Goal: Information Seeking & Learning: Learn about a topic

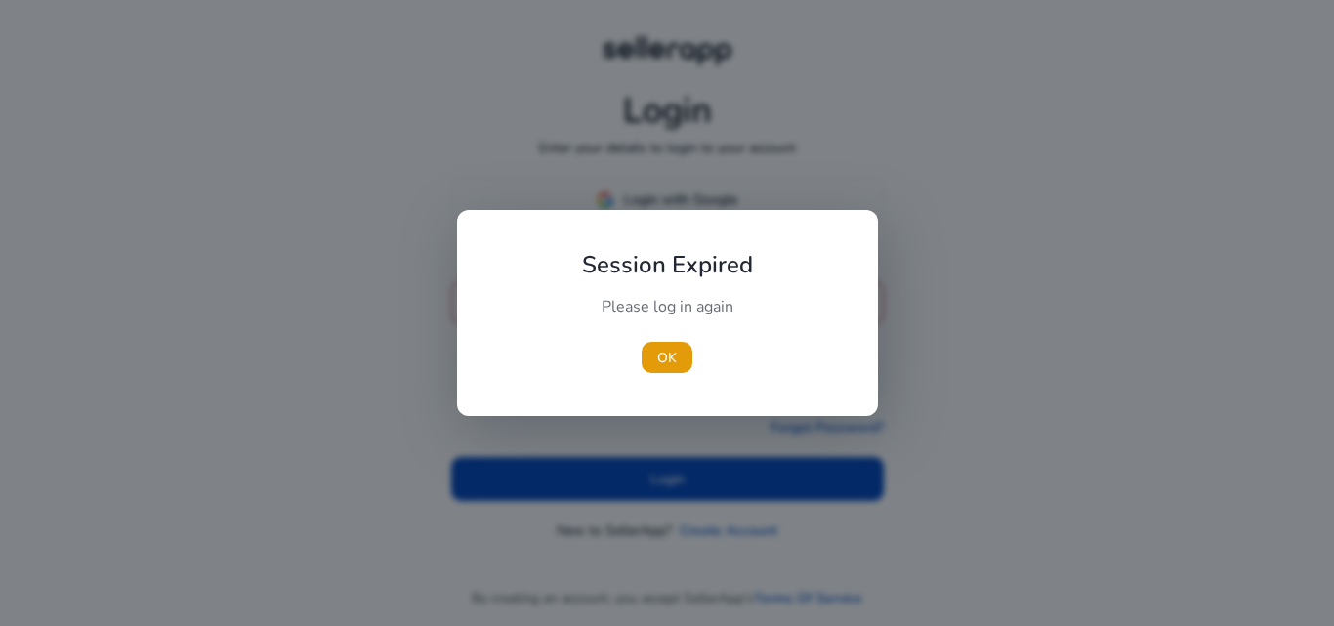
click at [655, 221] on div "Session Expired Please log in again [GEOGRAPHIC_DATA]" at bounding box center [667, 313] width 421 height 206
click at [652, 358] on span "button" at bounding box center [667, 357] width 51 height 47
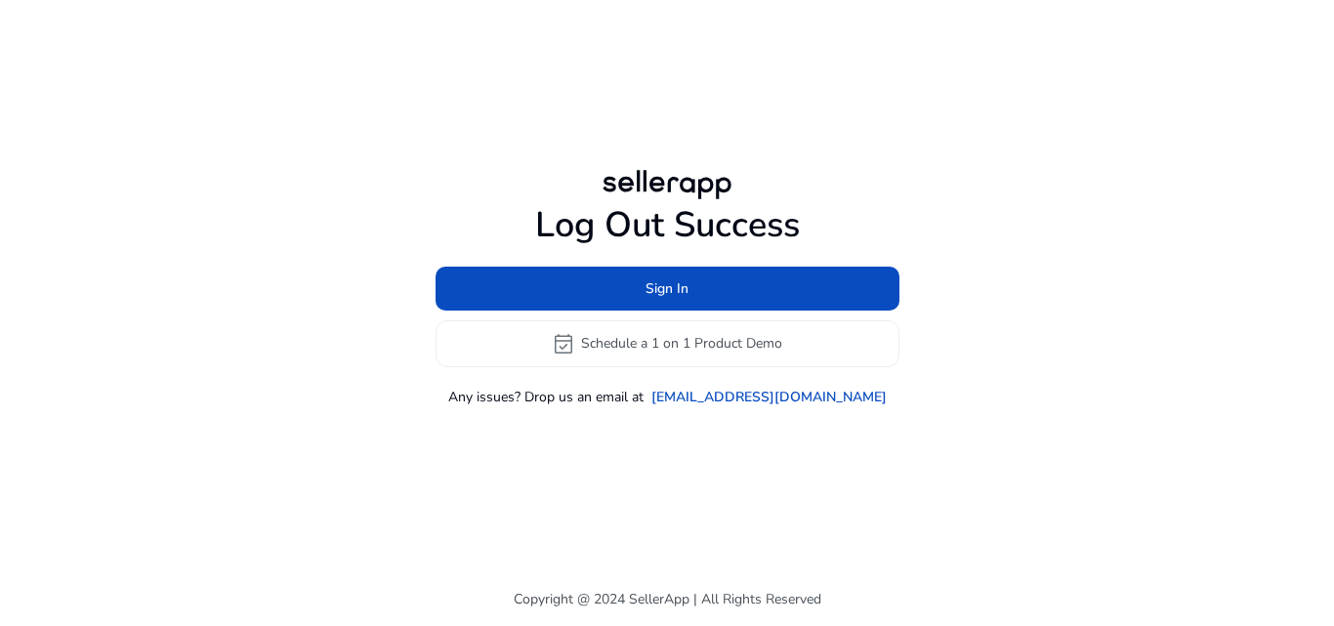
click at [662, 192] on div at bounding box center [667, 184] width 141 height 39
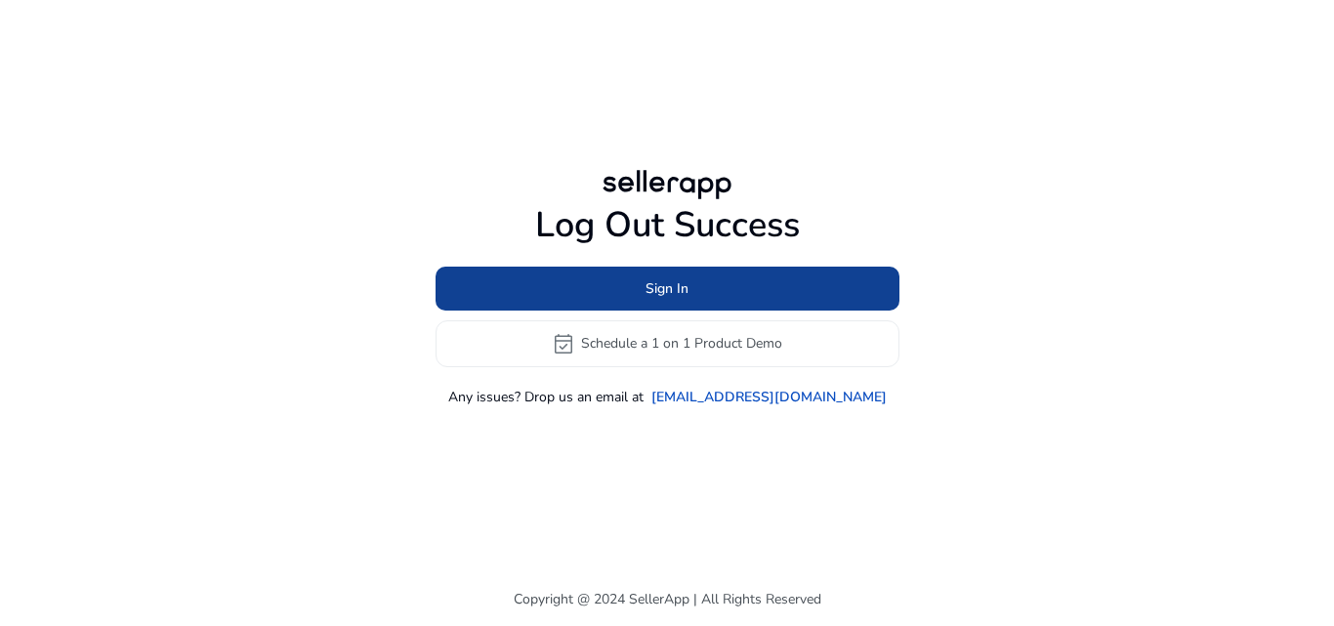
click at [661, 270] on span at bounding box center [668, 288] width 464 height 47
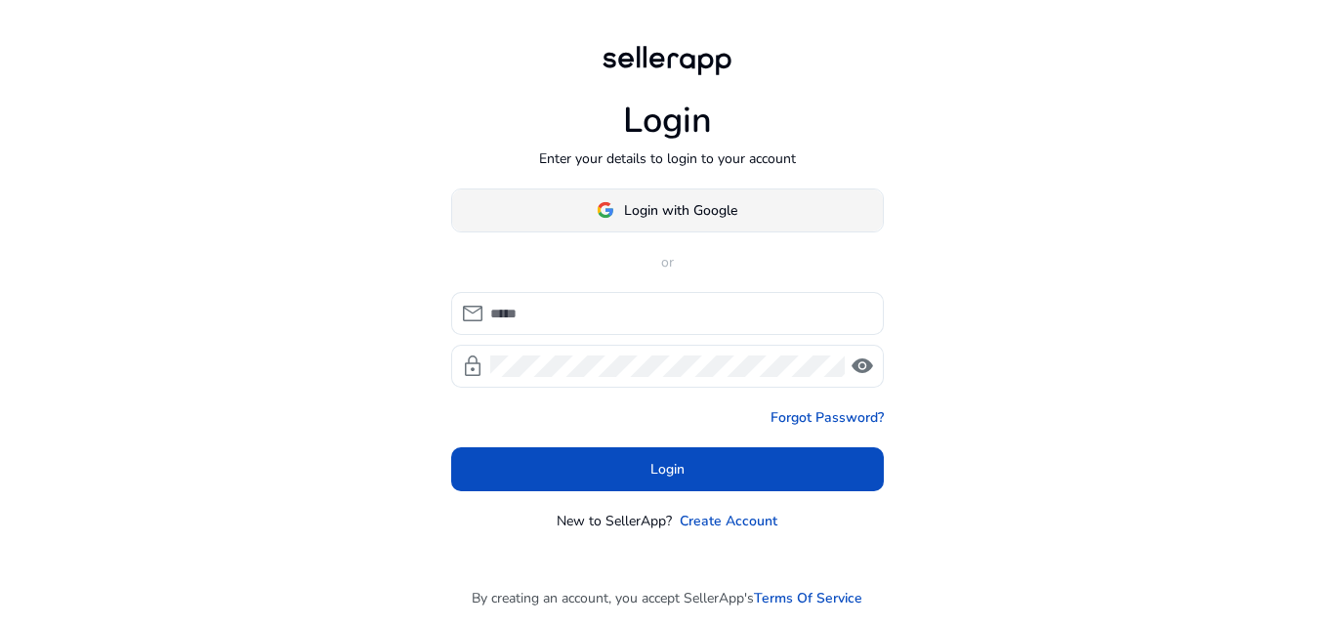
click at [676, 218] on span "Login with Google" at bounding box center [680, 210] width 113 height 21
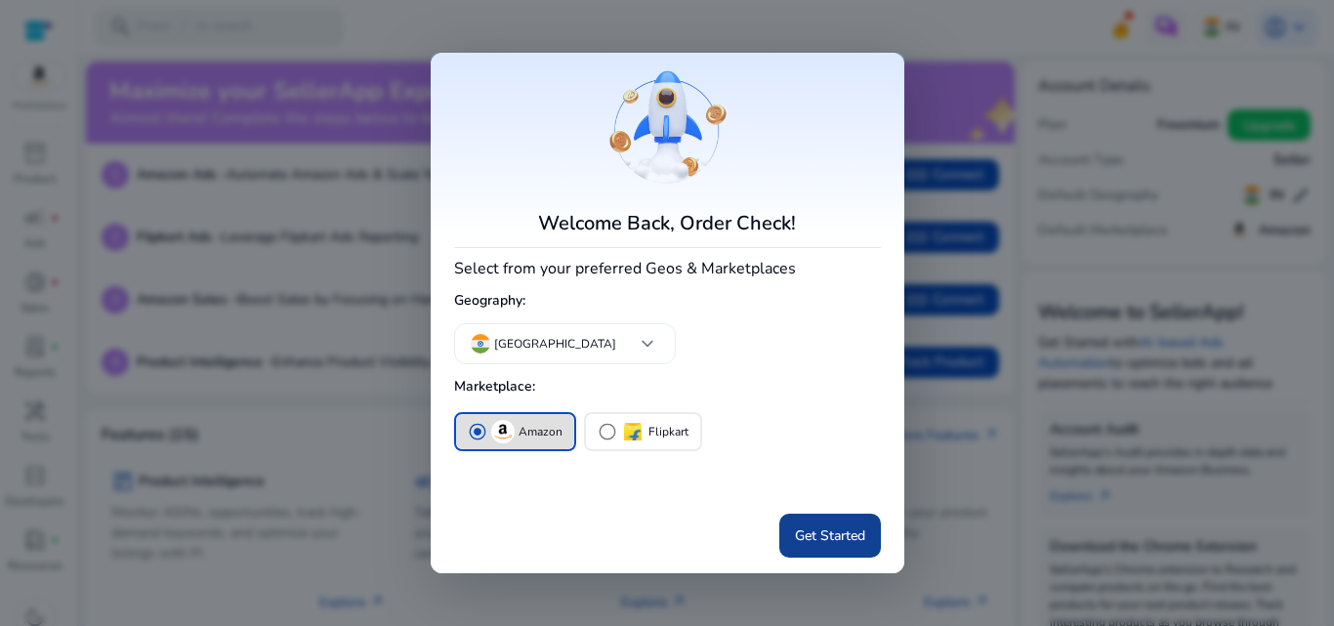
click at [795, 529] on span "Get Started" at bounding box center [830, 536] width 70 height 21
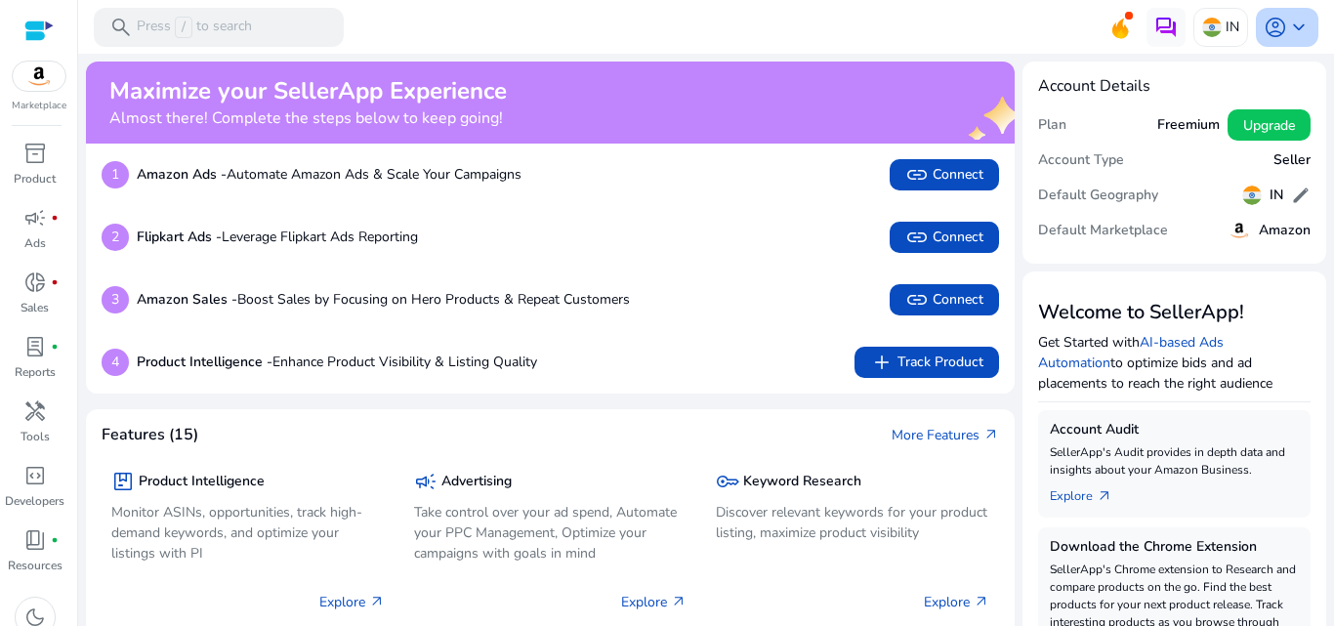
click at [1287, 35] on span "keyboard_arrow_down" at bounding box center [1298, 27] width 23 height 23
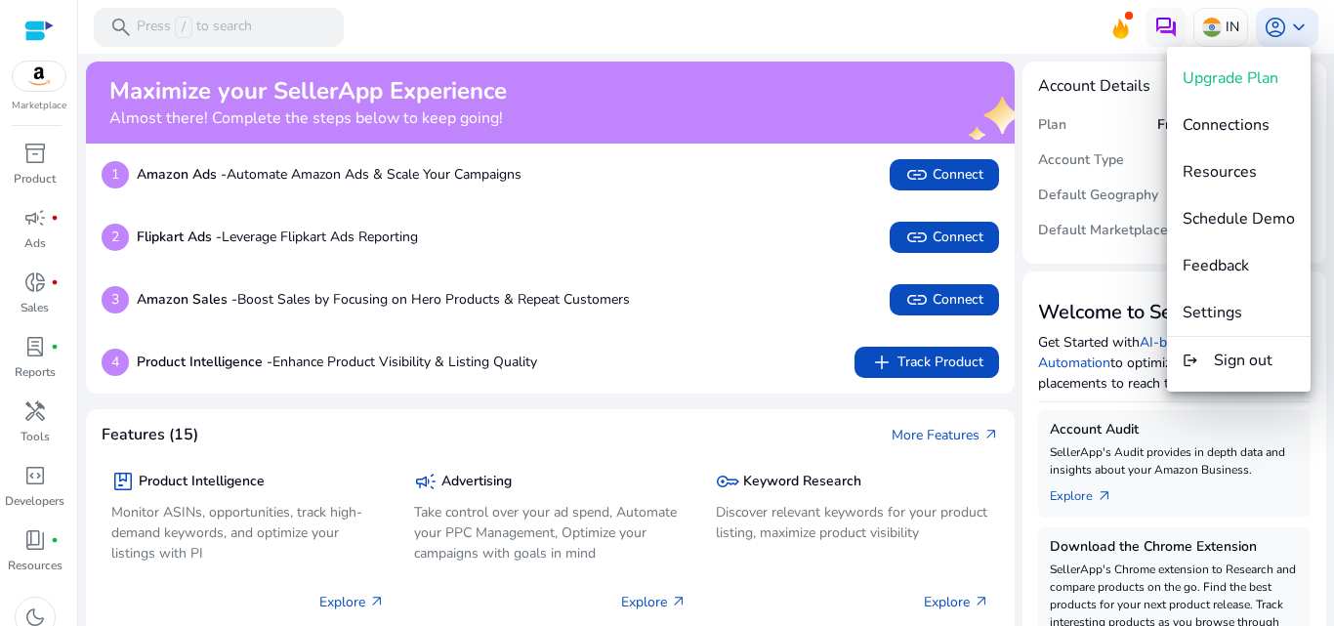
click at [858, 35] on div at bounding box center [667, 313] width 1334 height 626
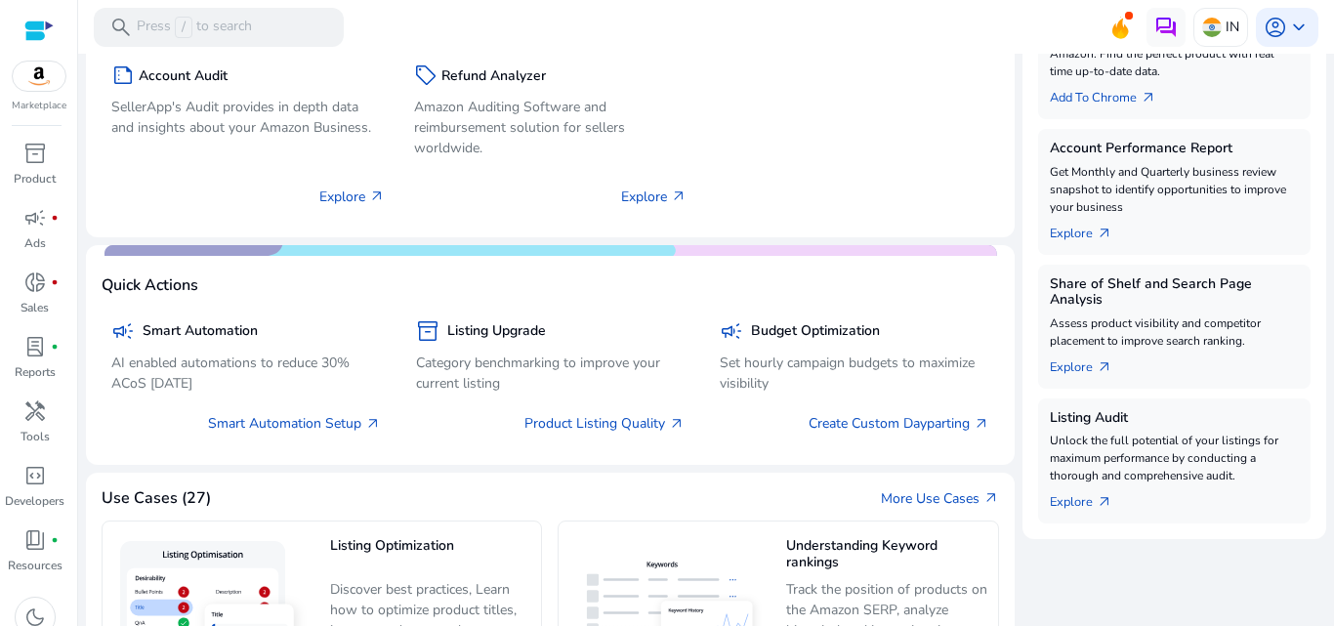
scroll to position [293, 0]
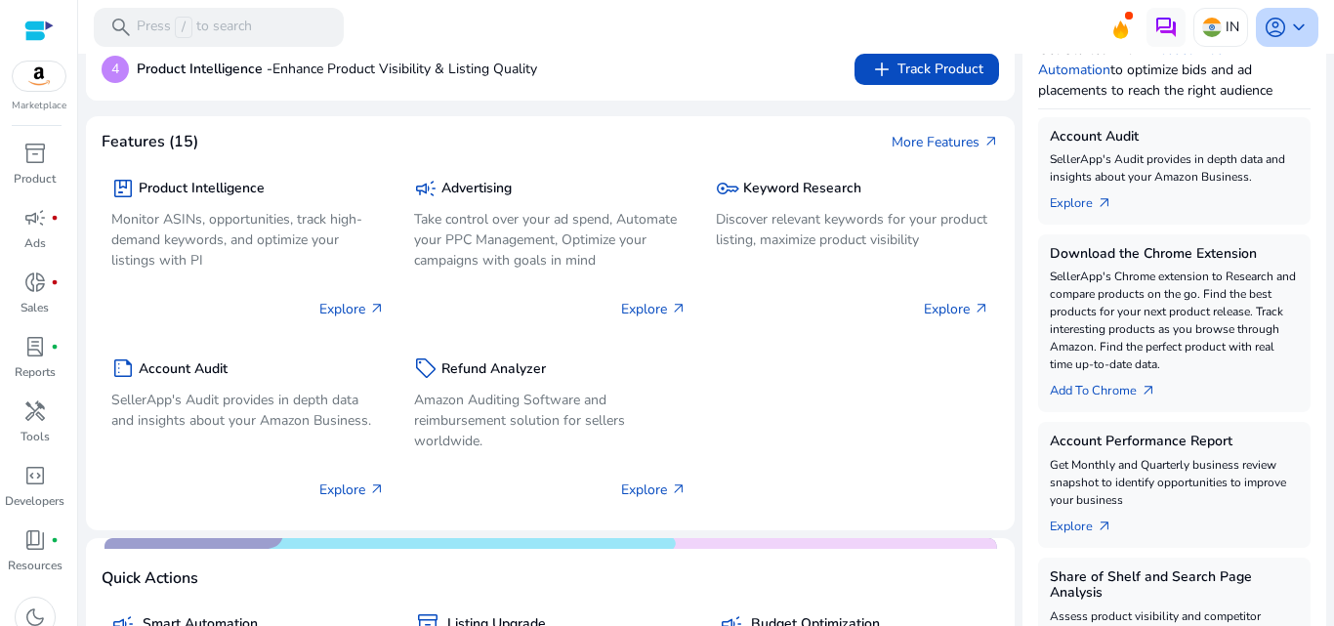
click at [1264, 26] on span "account_circle" at bounding box center [1275, 27] width 23 height 23
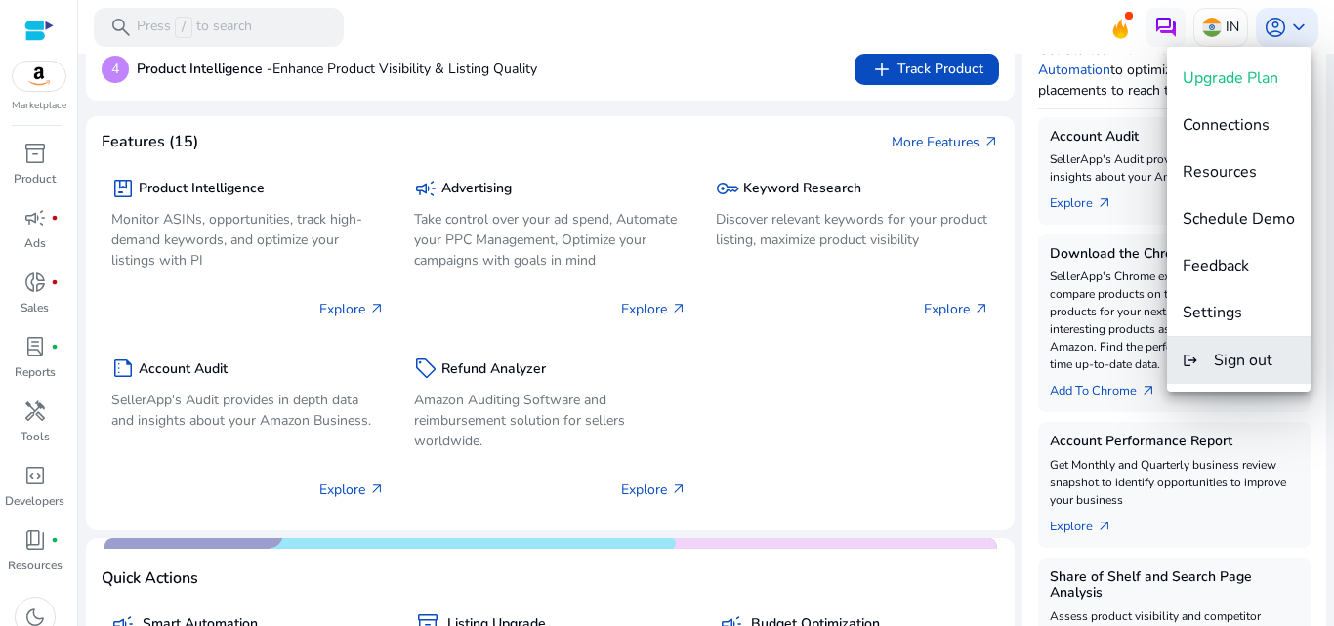
click at [1224, 355] on span "Sign out" at bounding box center [1243, 360] width 59 height 21
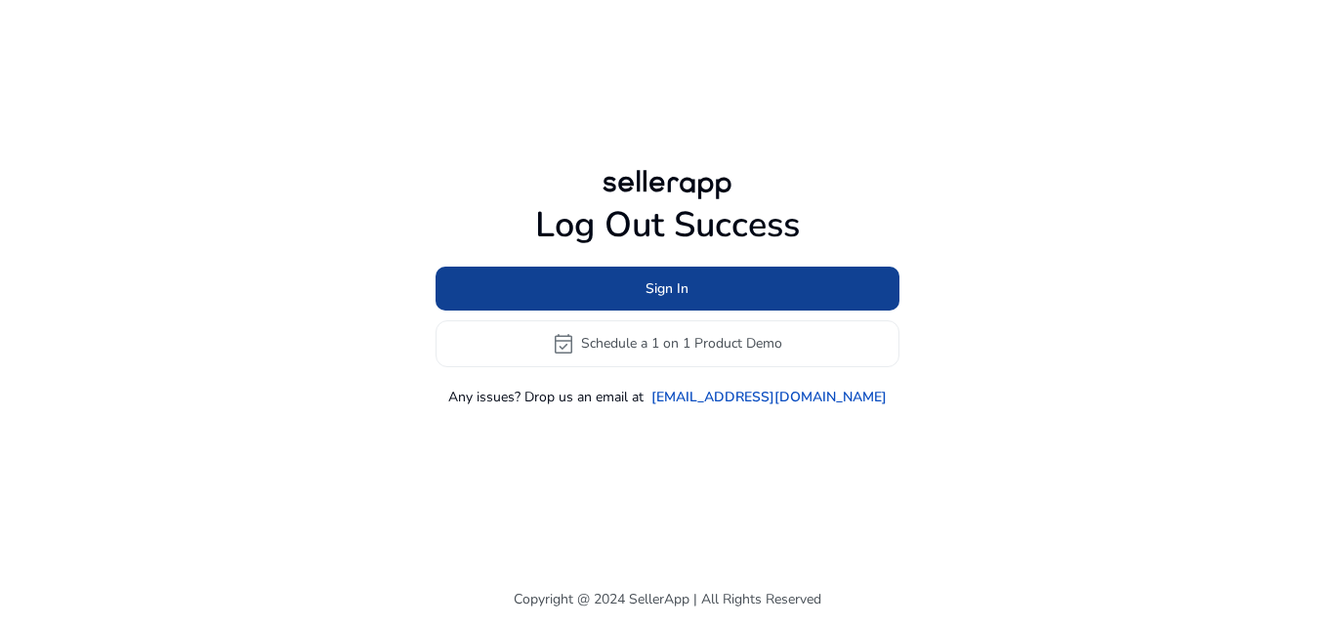
click at [684, 300] on span at bounding box center [668, 288] width 464 height 47
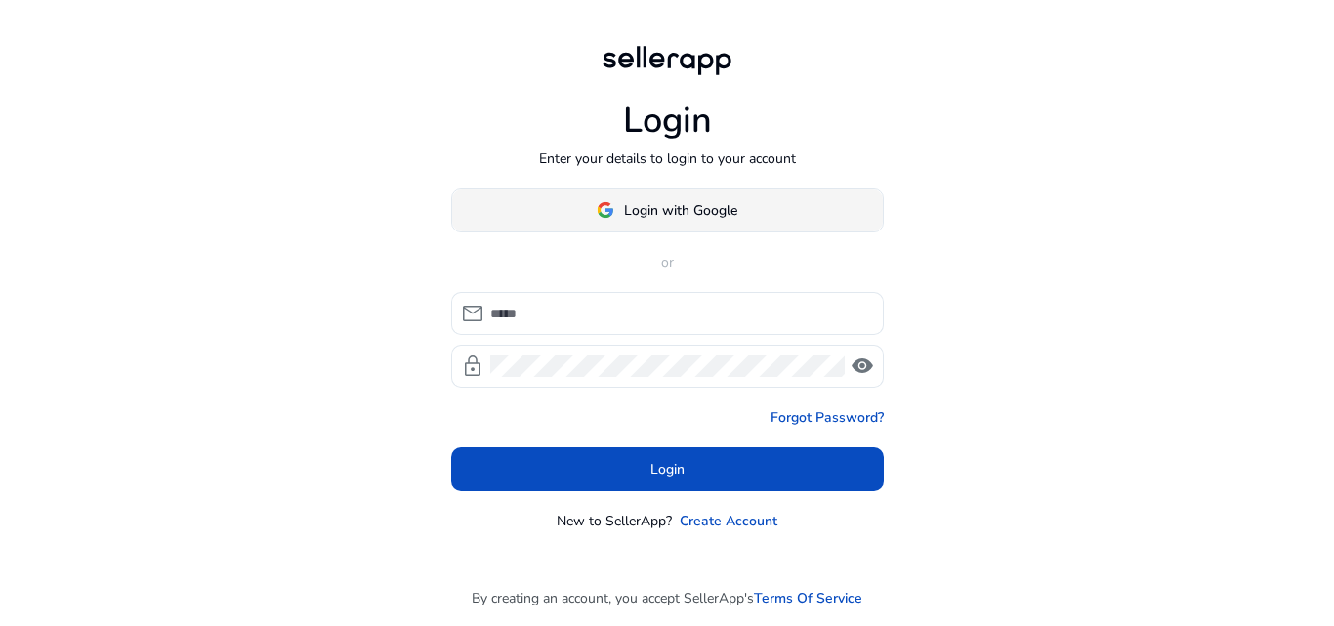
click at [720, 201] on span "Login with Google" at bounding box center [680, 210] width 113 height 21
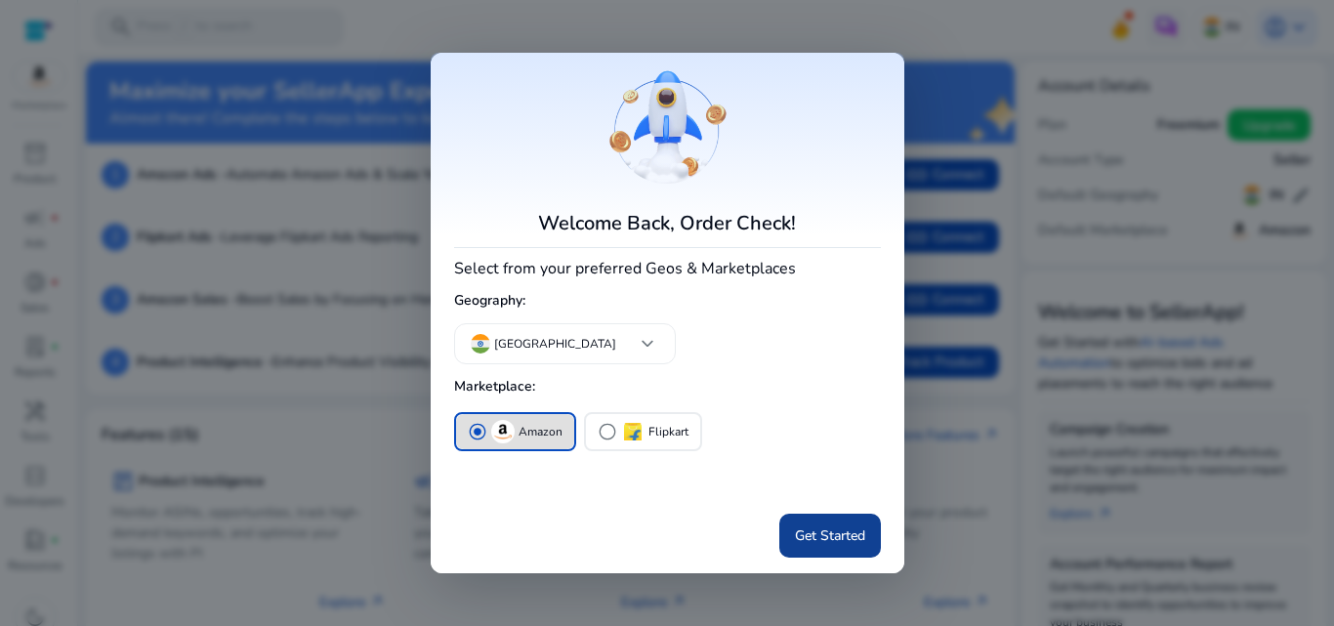
click at [796, 542] on span "Get Started" at bounding box center [830, 536] width 70 height 21
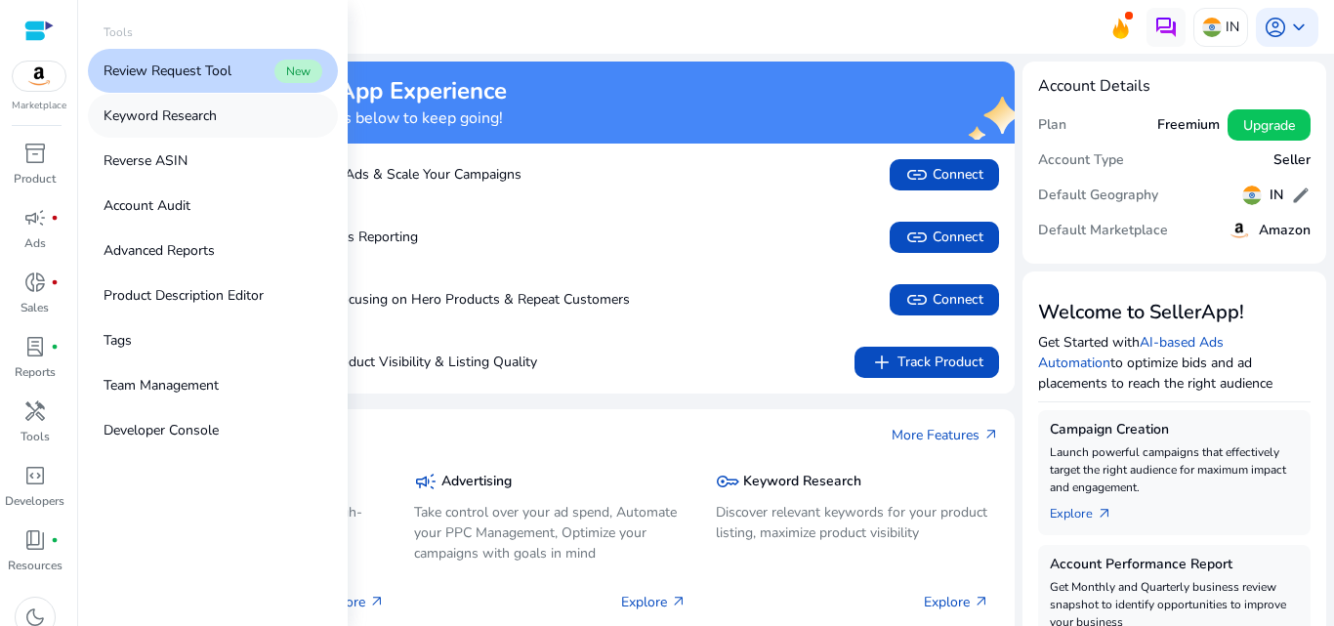
click at [172, 117] on p "Keyword Research" at bounding box center [160, 115] width 113 height 21
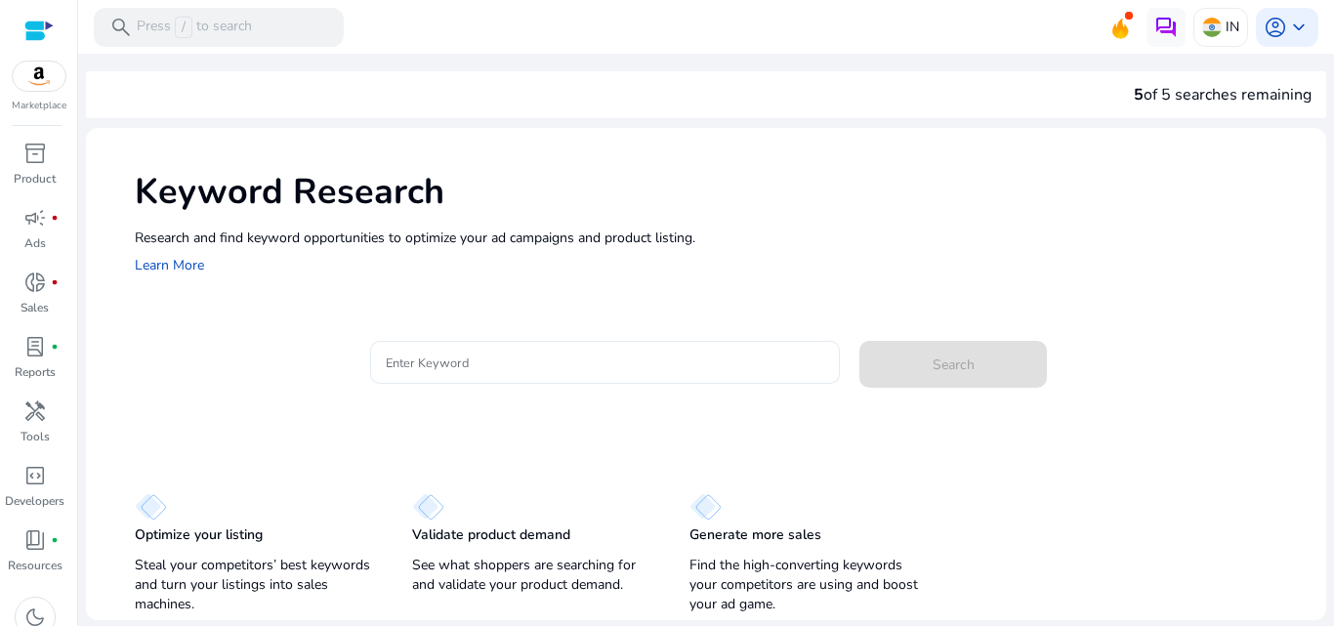
drag, startPoint x: 657, startPoint y: 341, endPoint x: 657, endPoint y: 360, distance: 19.5
click at [657, 351] on div at bounding box center [606, 362] width 440 height 43
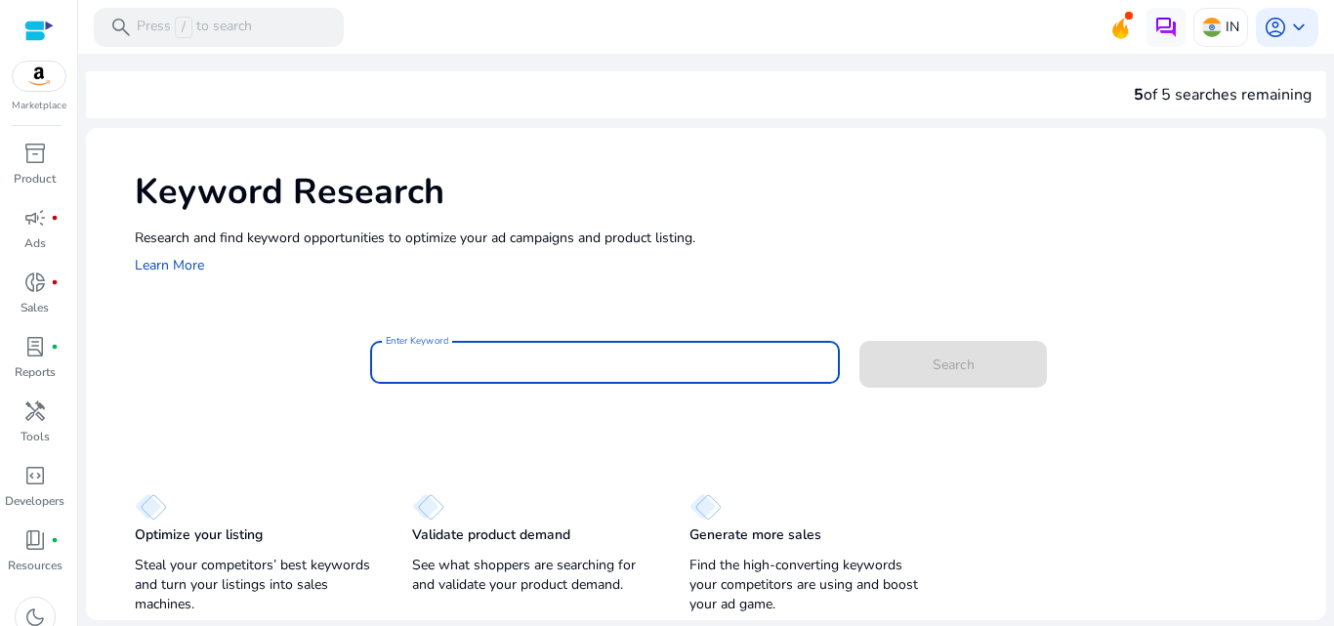
click at [657, 360] on input "Enter Keyword" at bounding box center [606, 362] width 440 height 21
paste input "**********"
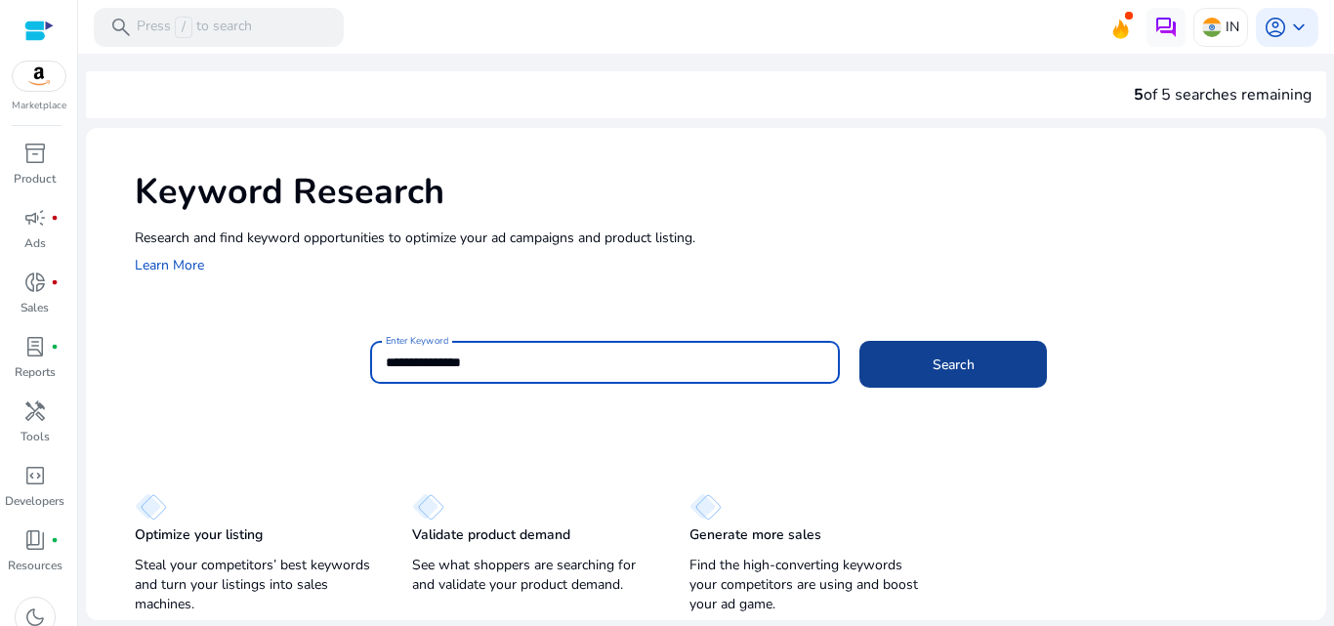
type input "**********"
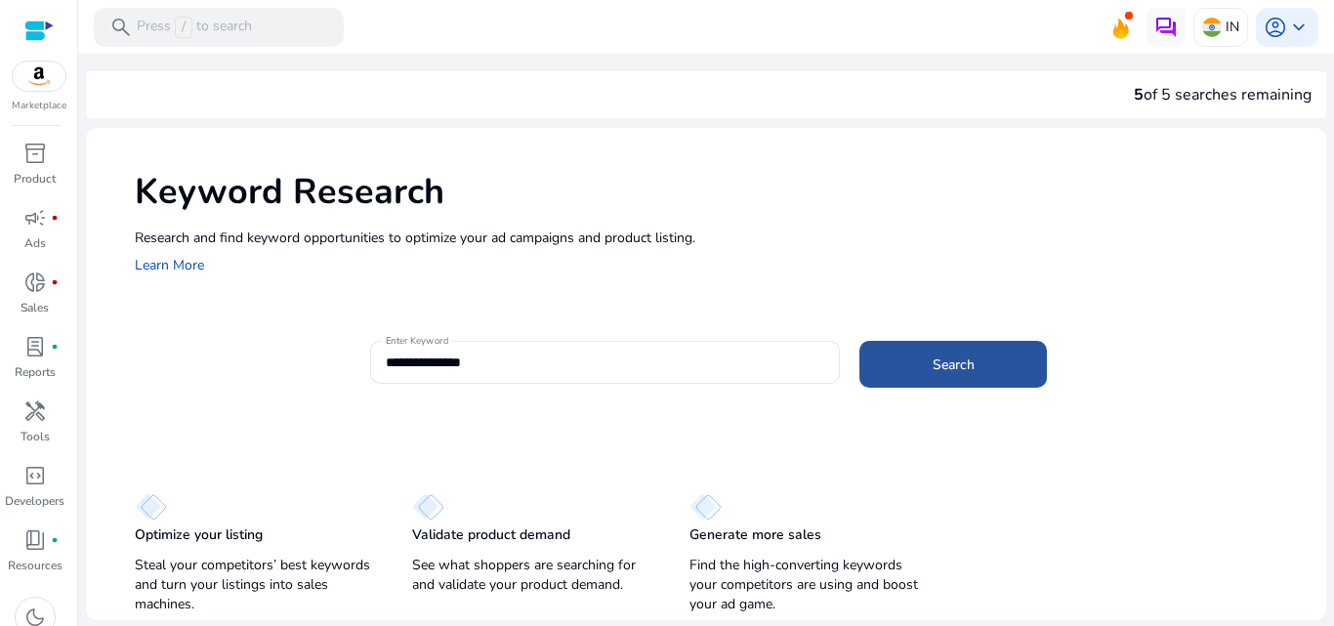
click at [885, 371] on span at bounding box center [954, 364] width 188 height 47
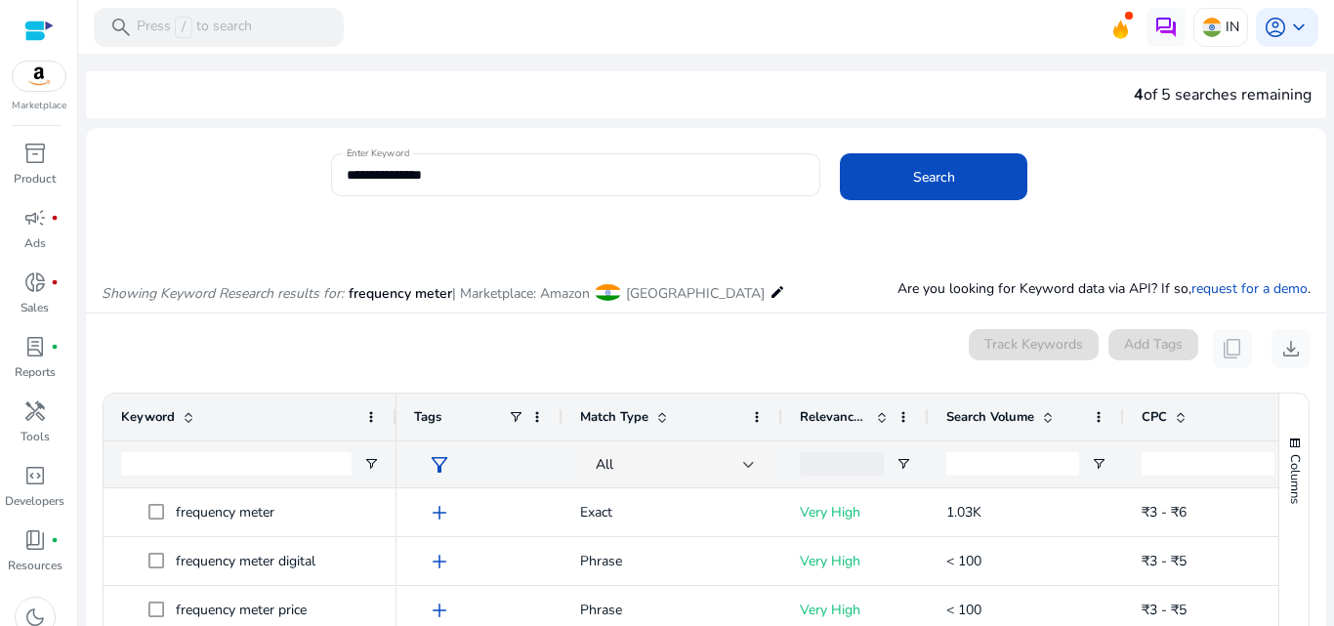
scroll to position [232, 0]
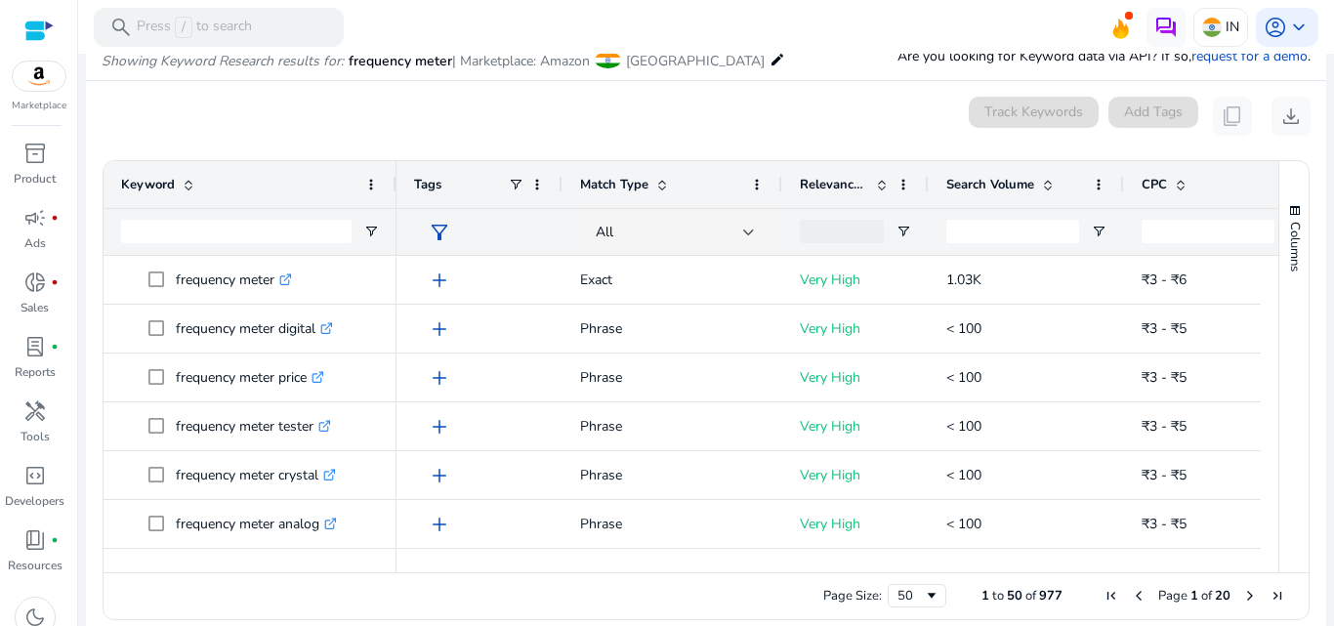
click at [972, 191] on span "Search Volume" at bounding box center [991, 185] width 88 height 18
click at [972, 189] on span "Search Volume" at bounding box center [991, 185] width 88 height 18
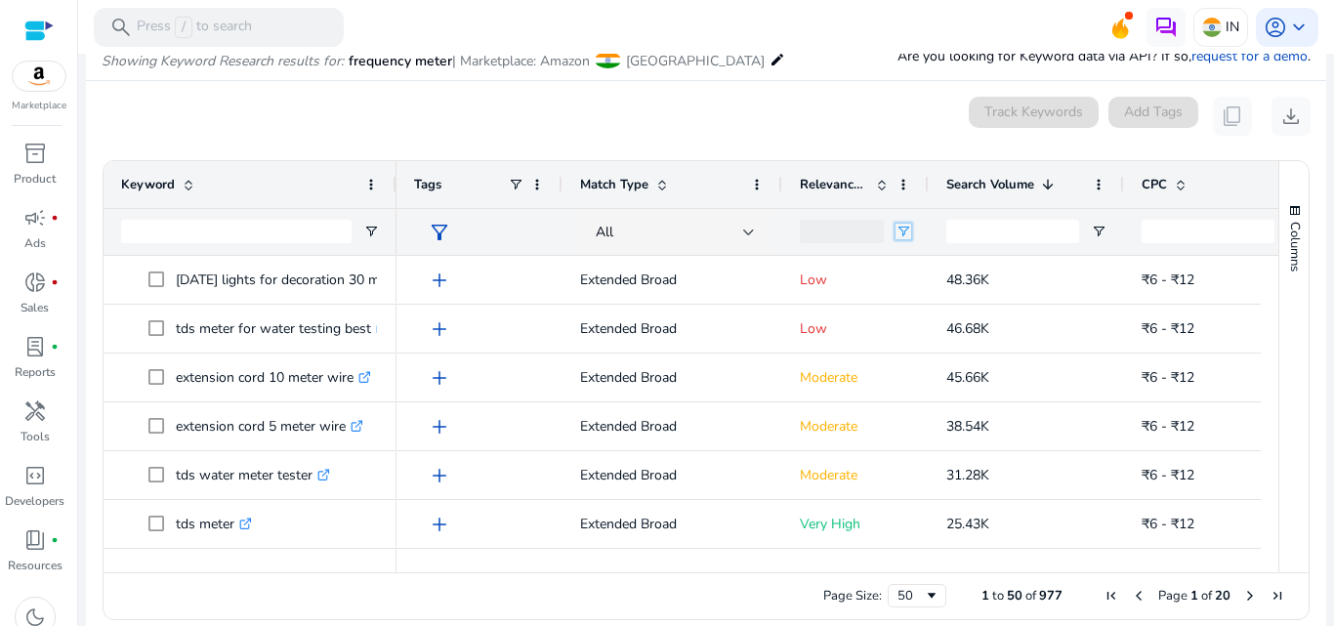
click at [902, 231] on span "Open Filter Menu" at bounding box center [904, 232] width 16 height 16
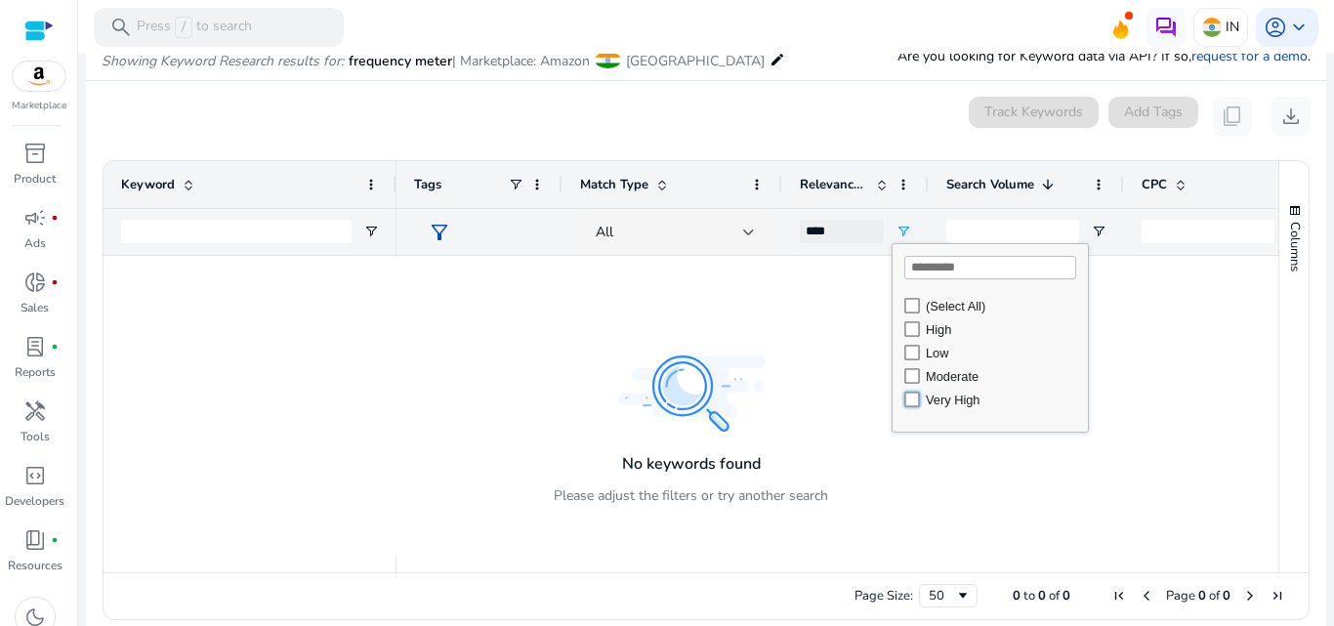
type input "**********"
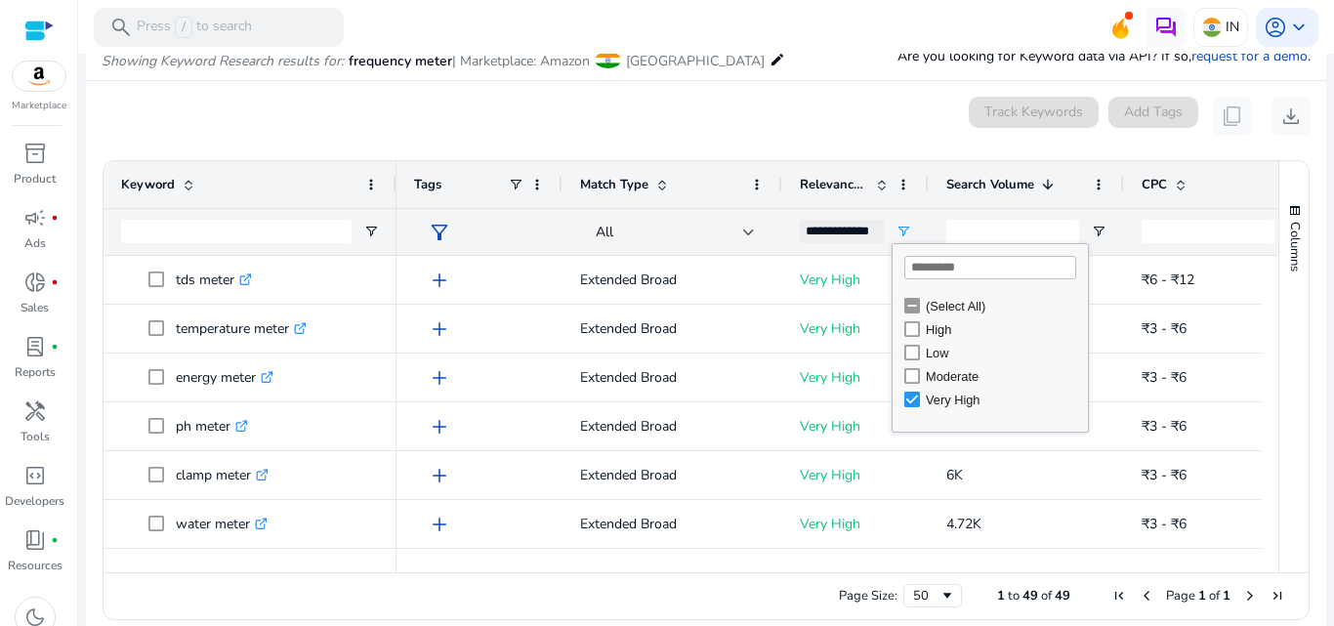
click at [795, 139] on mat-card "0 keyword(s) selected Track Keywords Add Tags content_copy download 1 to 49 of …" at bounding box center [706, 363] width 1241 height 565
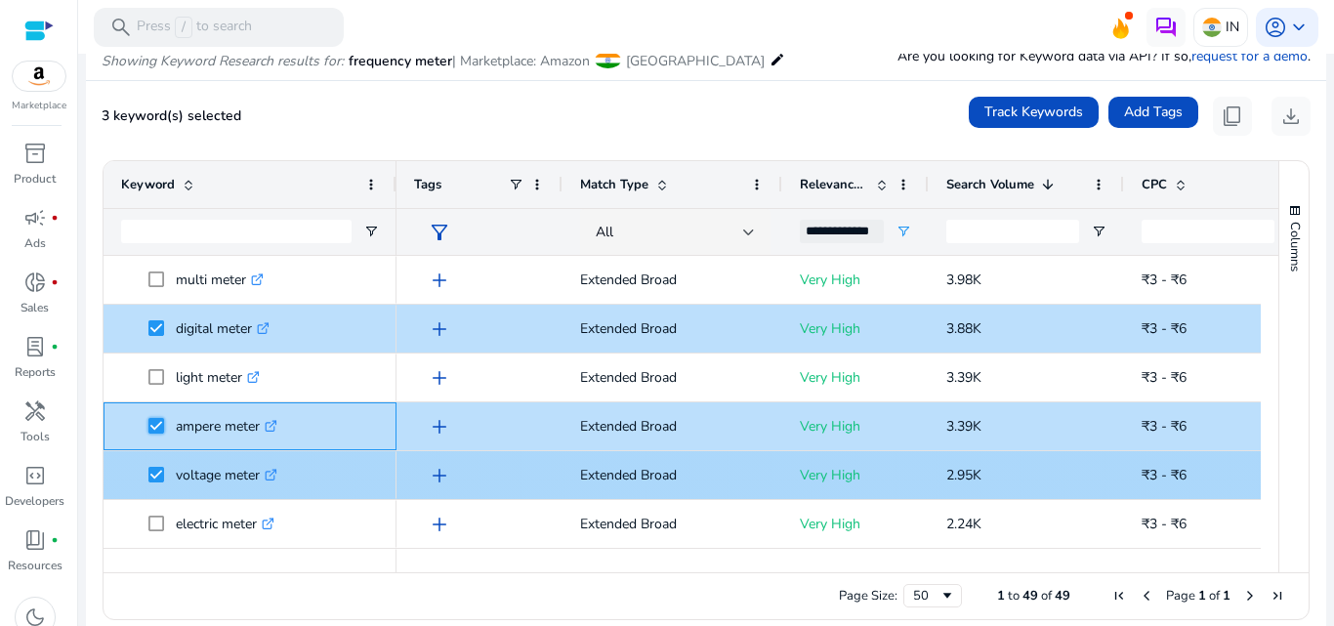
scroll to position [488, 0]
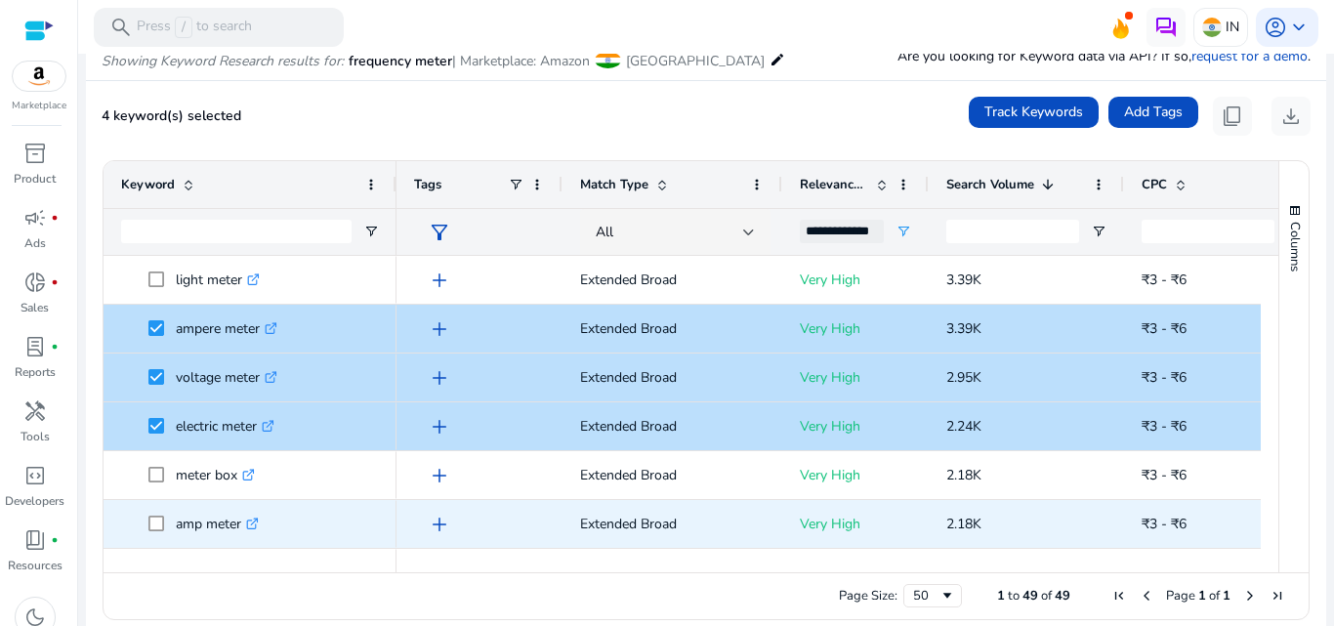
click at [146, 520] on span "amp meter .st0{fill:#2c8af8}" at bounding box center [250, 524] width 258 height 40
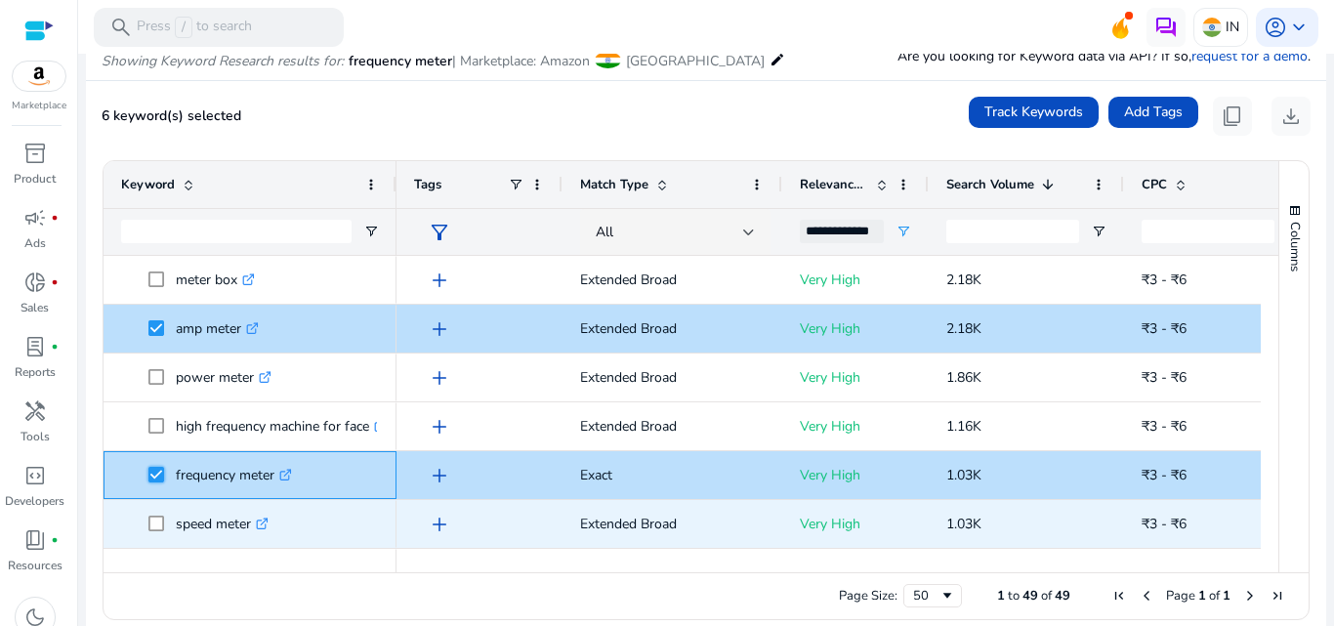
scroll to position [781, 0]
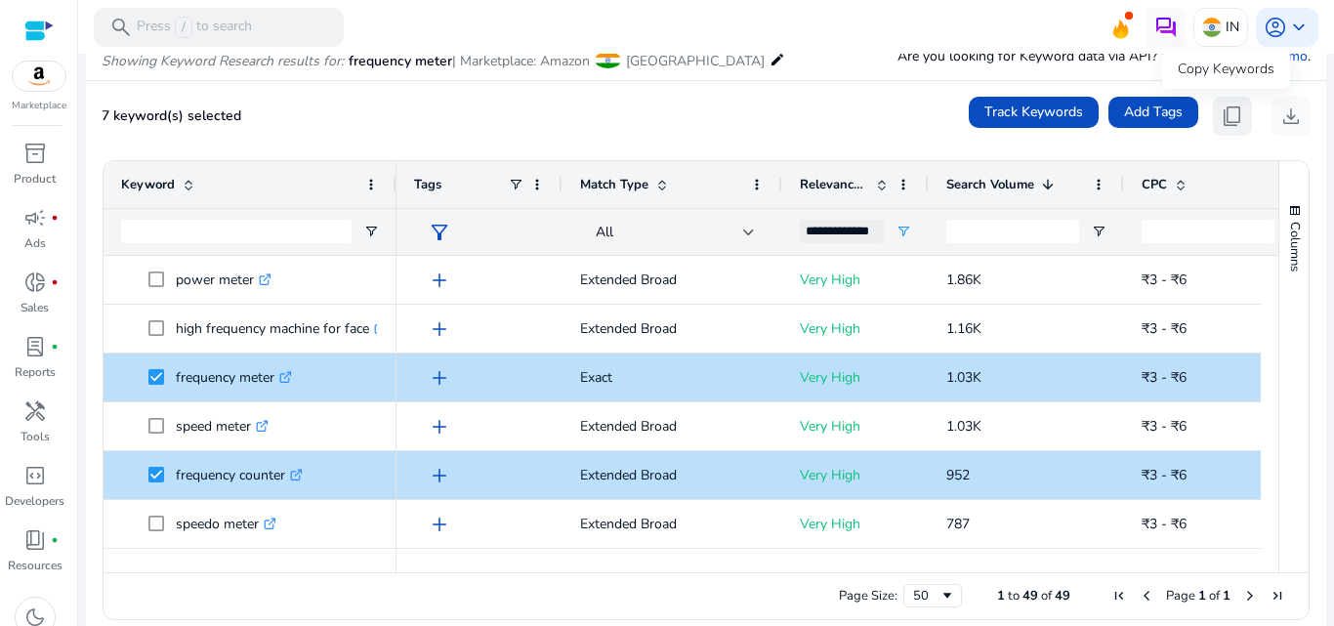
click at [1221, 118] on span "content_copy" at bounding box center [1232, 116] width 23 height 23
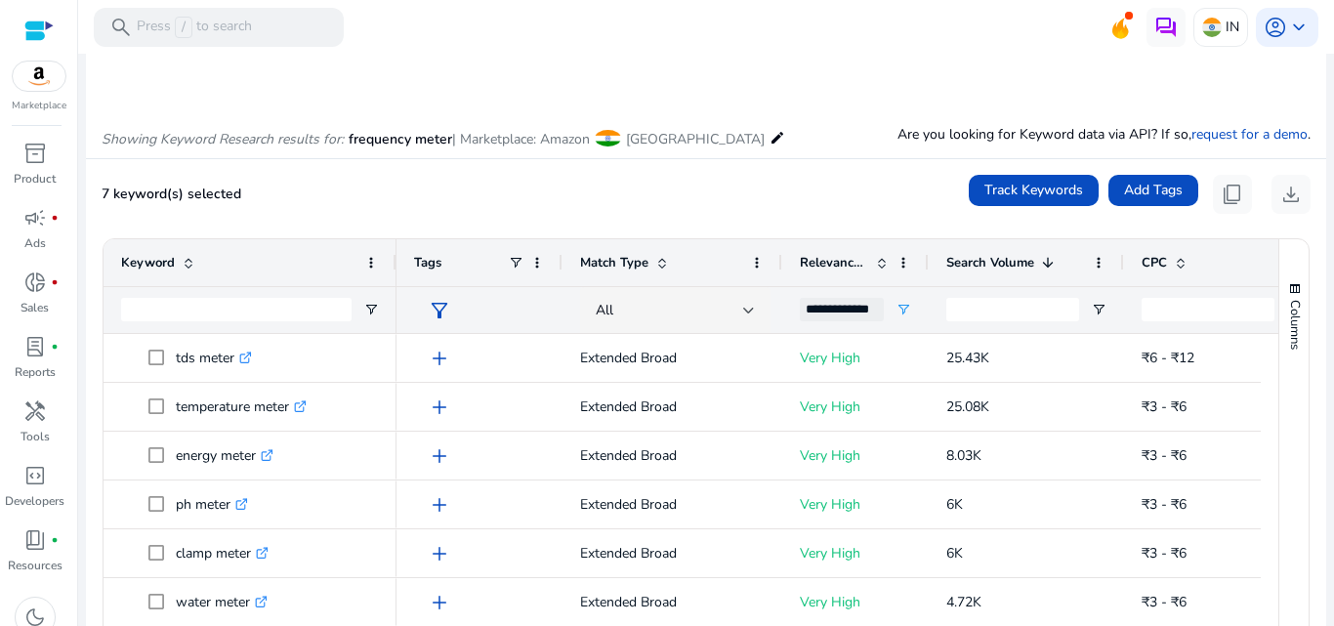
scroll to position [57, 0]
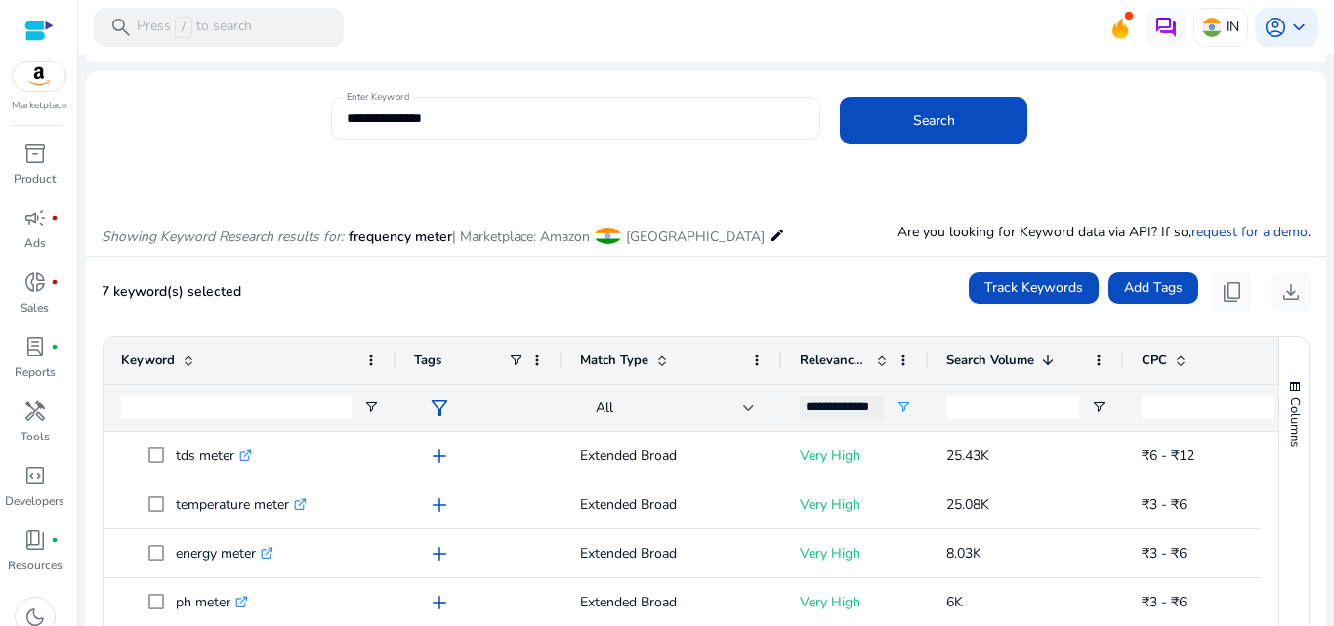
click at [534, 127] on input "**********" at bounding box center [576, 117] width 459 height 21
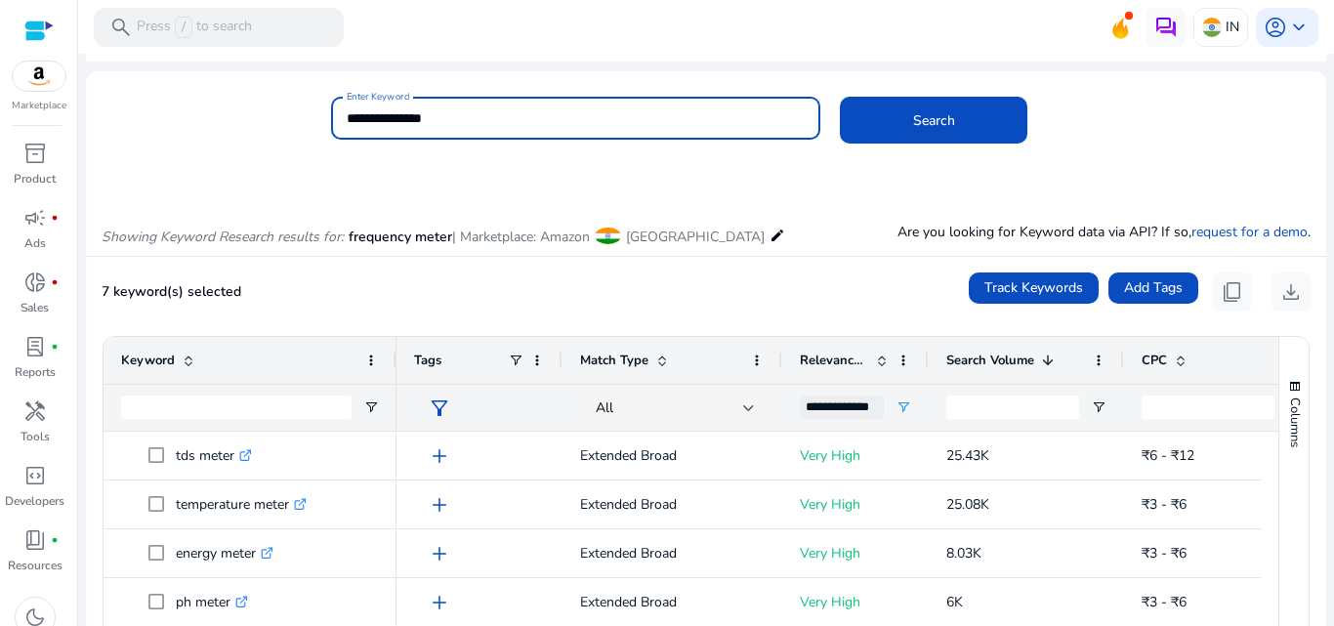
click at [534, 127] on input "**********" at bounding box center [576, 117] width 459 height 21
type input "**********"
click at [840, 97] on button "Search" at bounding box center [934, 120] width 188 height 47
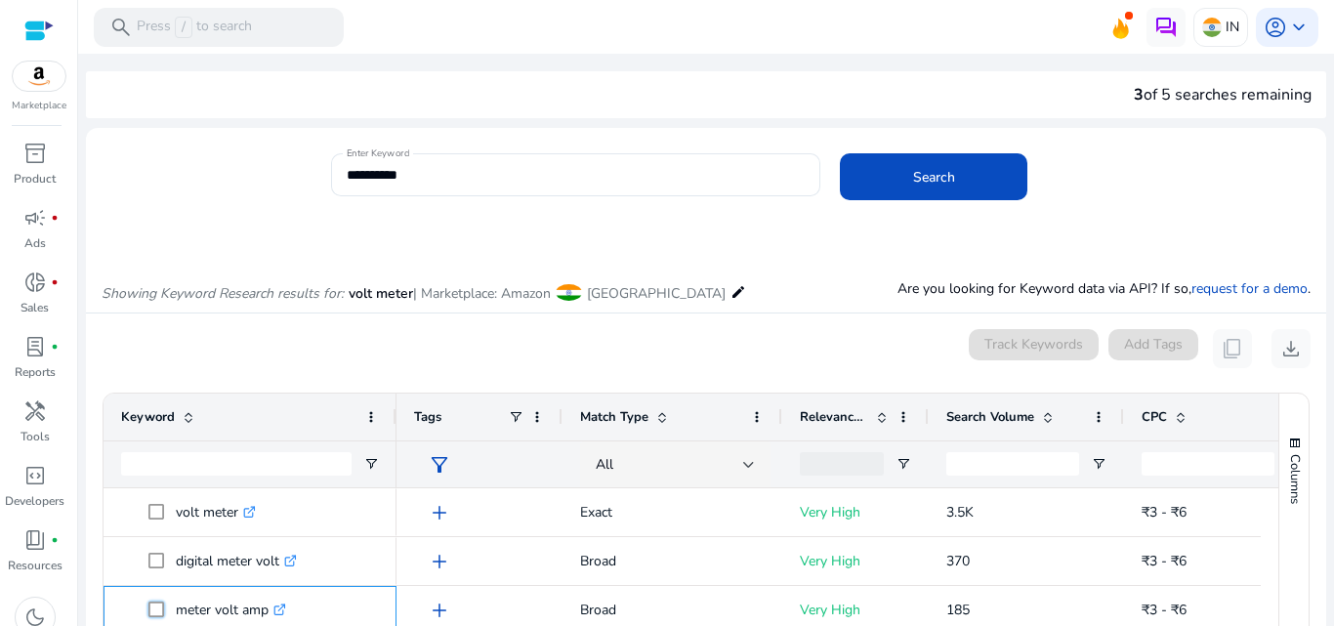
scroll to position [252, 0]
